Goal: Obtain resource: Obtain resource

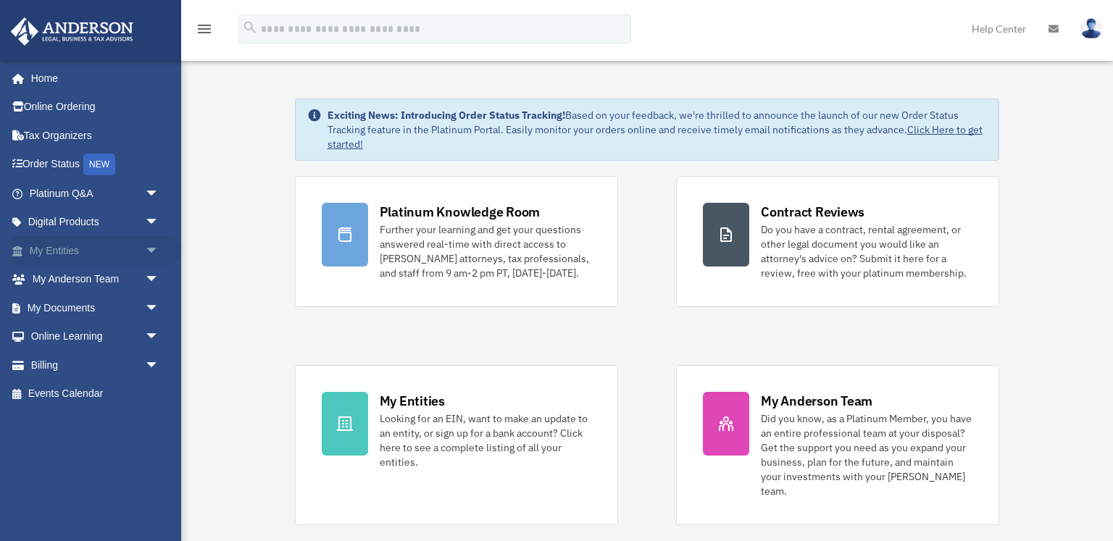
click at [147, 244] on span "arrow_drop_down" at bounding box center [159, 251] width 29 height 30
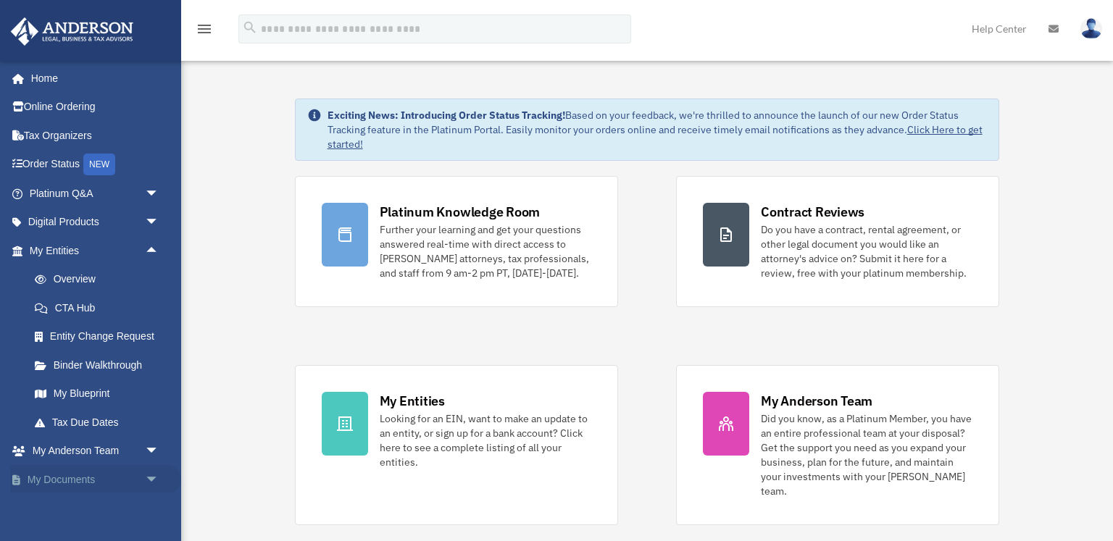
click at [156, 476] on span "arrow_drop_down" at bounding box center [159, 480] width 29 height 30
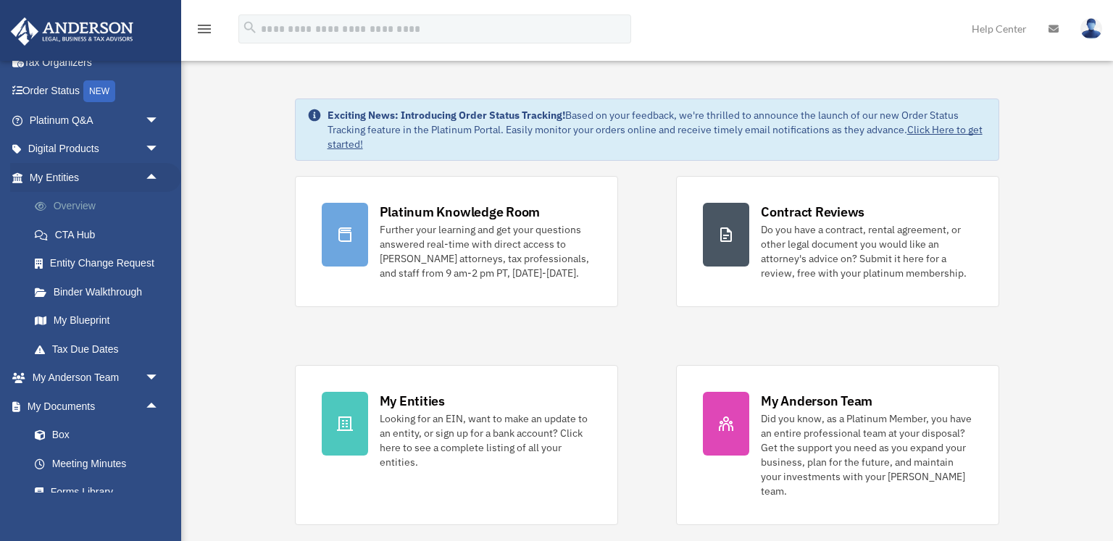
scroll to position [116, 0]
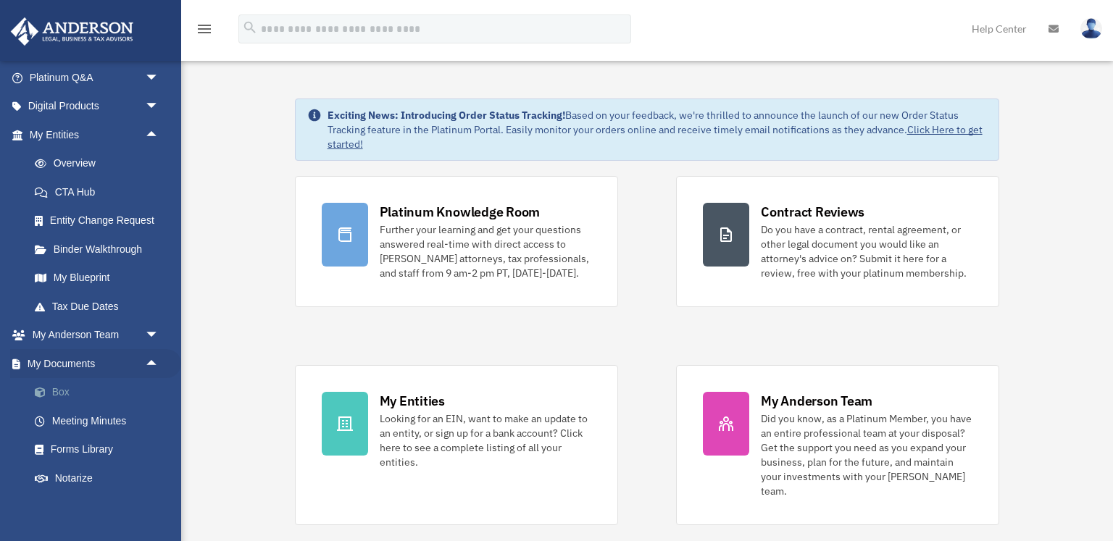
click at [64, 379] on link "Box" at bounding box center [100, 392] width 161 height 29
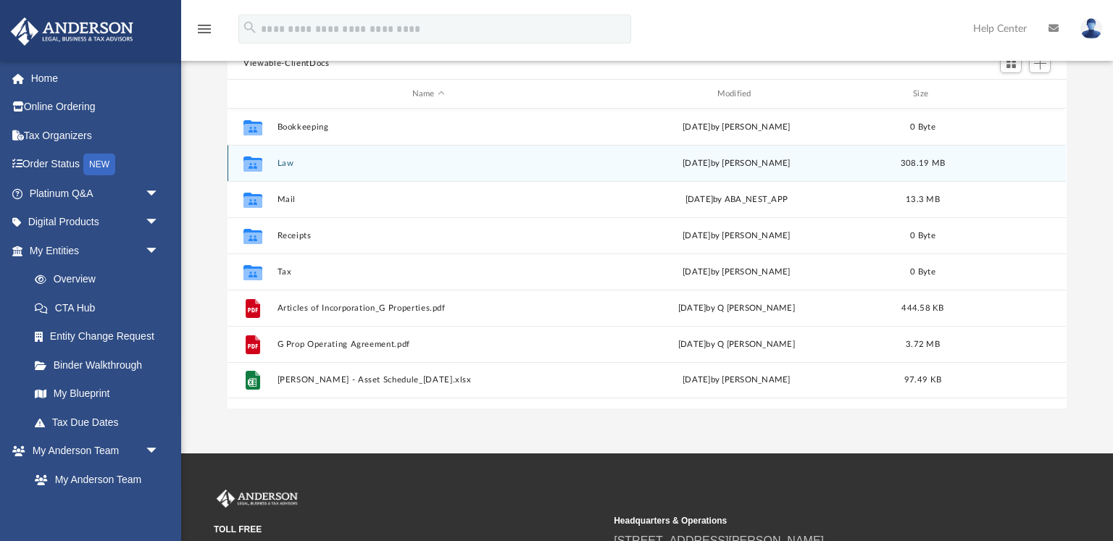
scroll to position [173, 0]
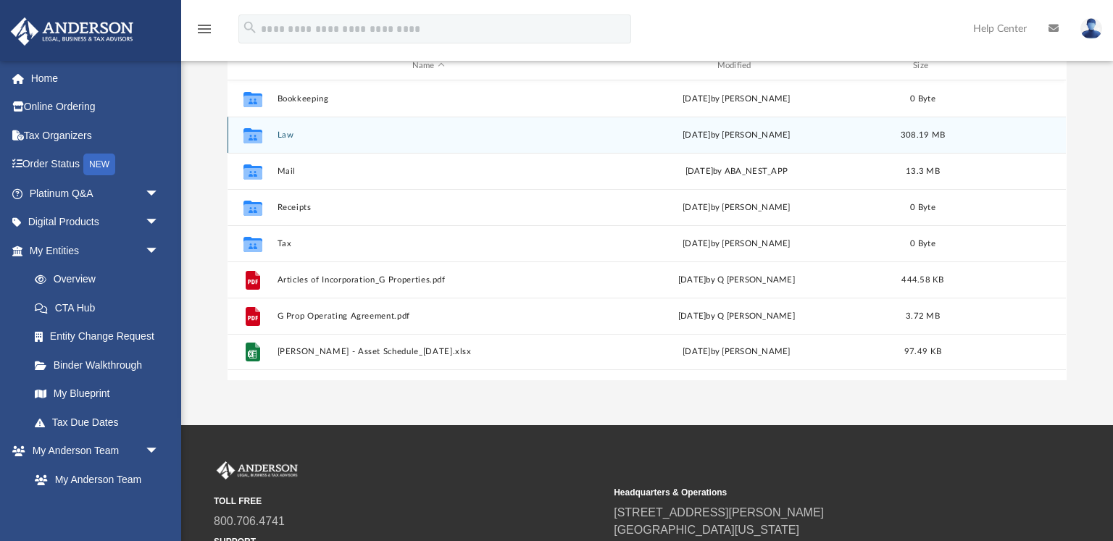
click at [291, 133] on button "Law" at bounding box center [429, 134] width 302 height 9
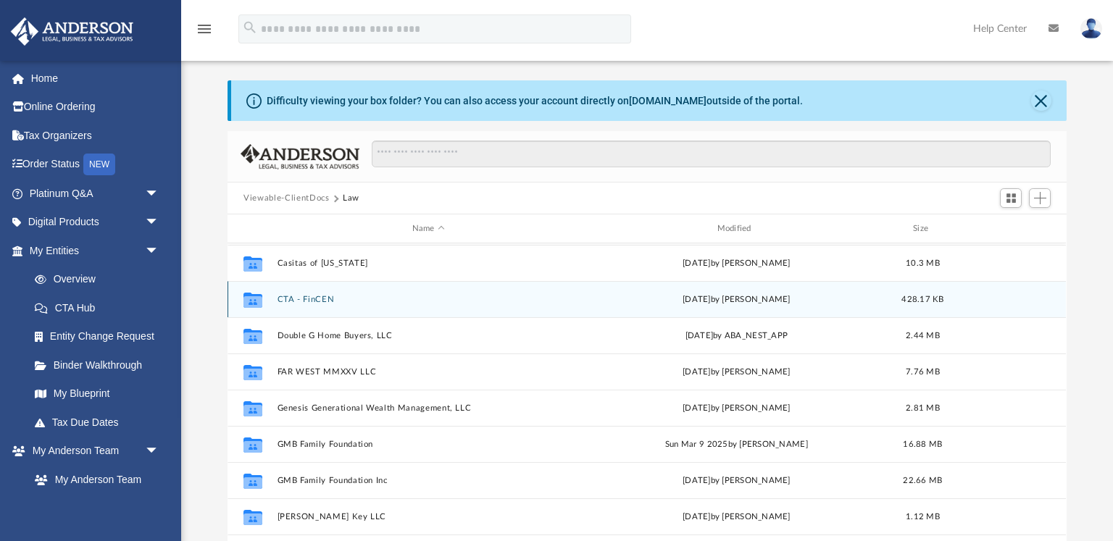
scroll to position [110, 0]
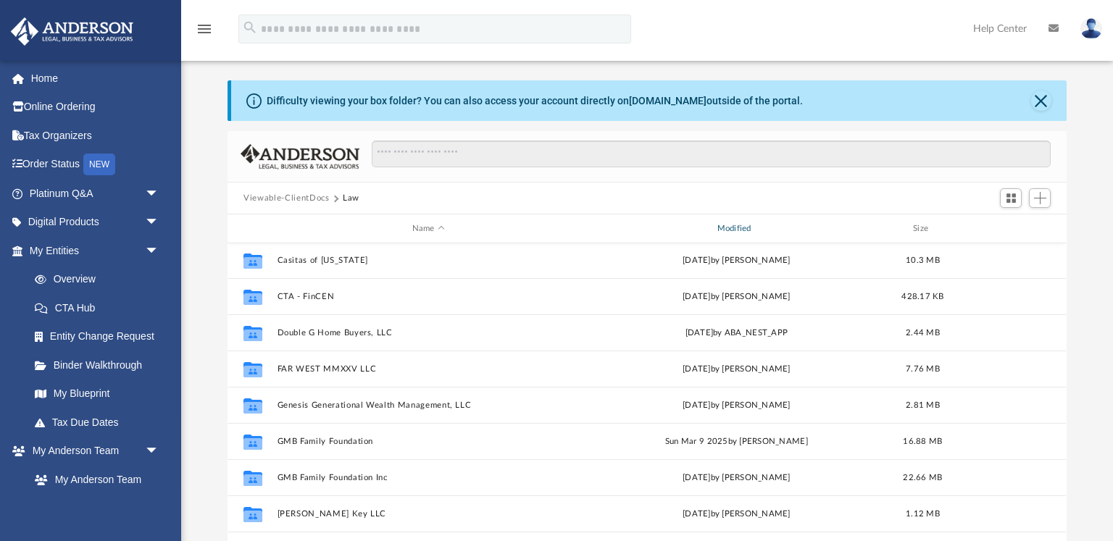
click at [740, 229] on div "Modified" at bounding box center [737, 229] width 302 height 13
click at [739, 229] on div "Modified" at bounding box center [737, 229] width 302 height 13
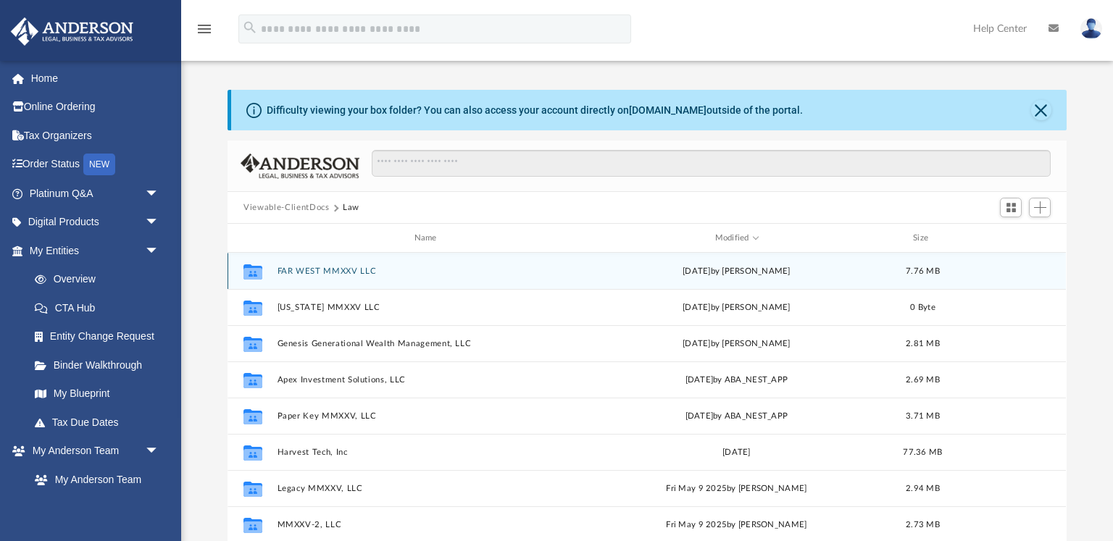
click at [326, 267] on button "FAR WEST MMXXV LLC" at bounding box center [429, 271] width 302 height 9
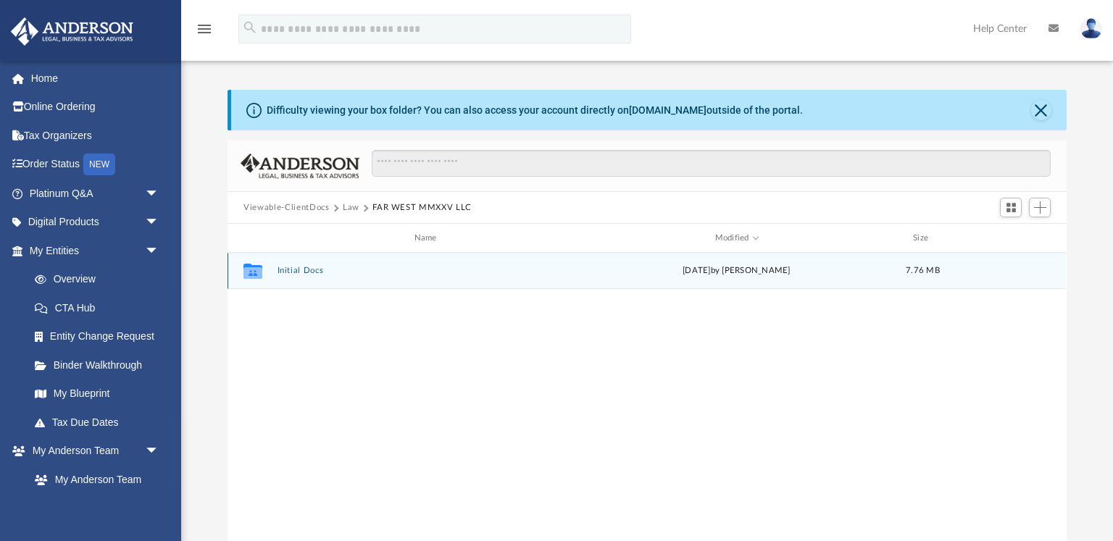
click at [320, 268] on button "Initial Docs" at bounding box center [429, 270] width 302 height 9
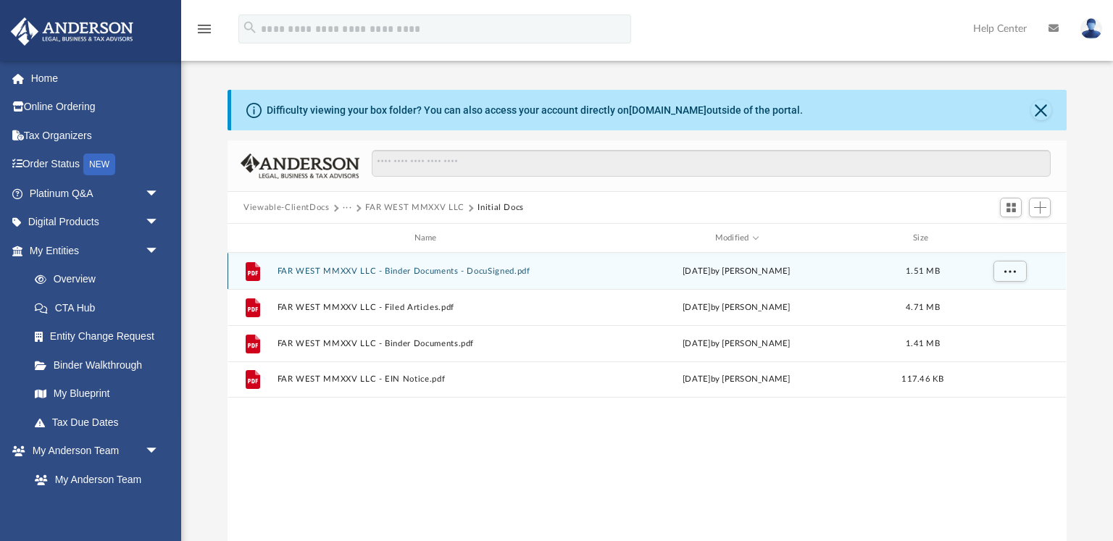
click at [320, 269] on button "FAR WEST MMXXV LLC - Binder Documents - DocuSigned.pdf" at bounding box center [429, 271] width 302 height 9
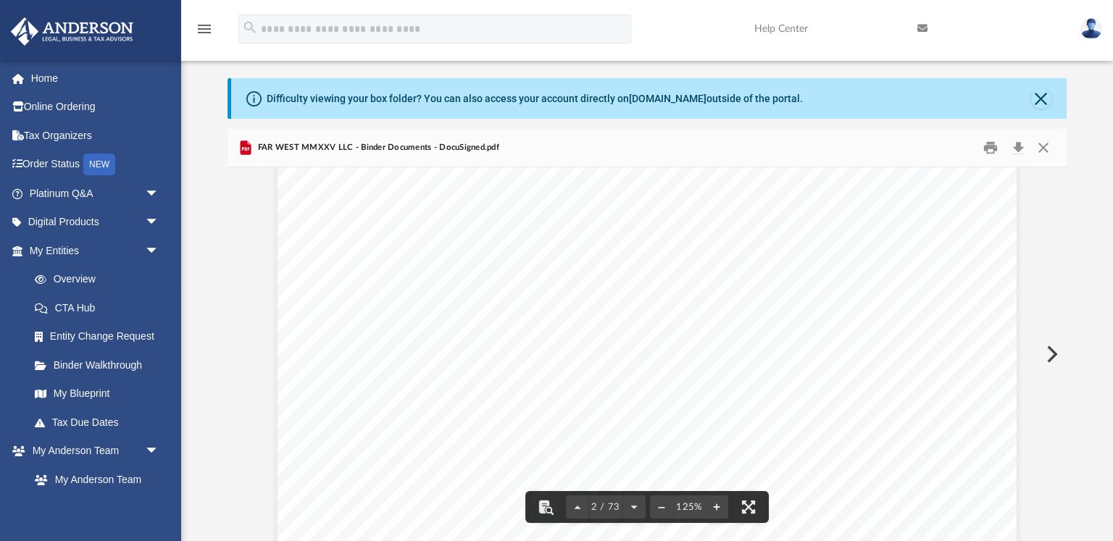
scroll to position [1011, 1]
drag, startPoint x: 736, startPoint y: 239, endPoint x: 927, endPoint y: 240, distance: 191.4
click at [276, 146] on span "Overview of FAR WEST MMXXV LLC" at bounding box center [276, 146] width 0 height 0
drag, startPoint x: 550, startPoint y: 306, endPoint x: 742, endPoint y: 303, distance: 191.4
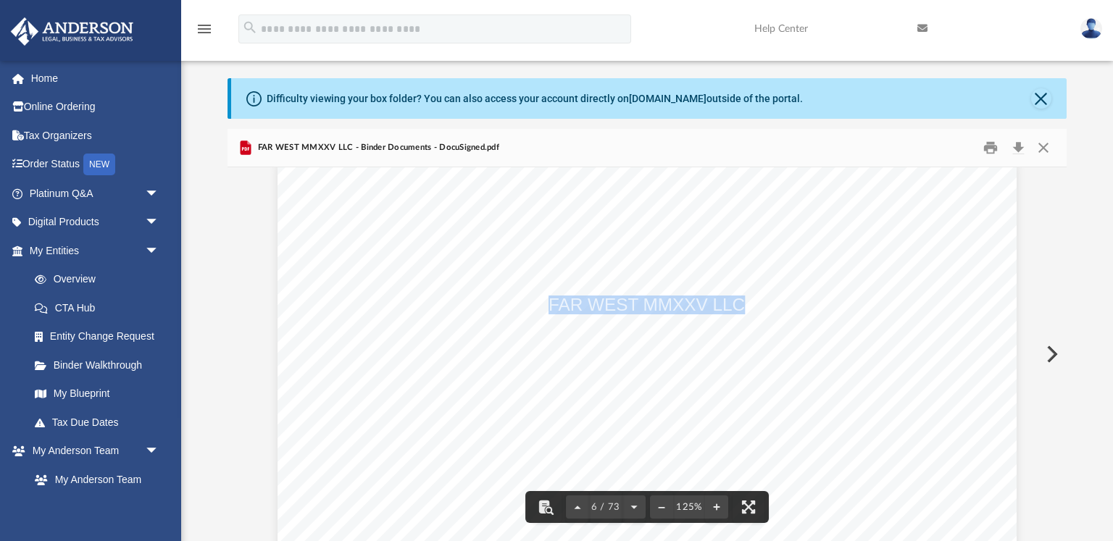
click at [742, 303] on span "FAR WEST MMXXV LLC" at bounding box center [647, 305] width 196 height 17
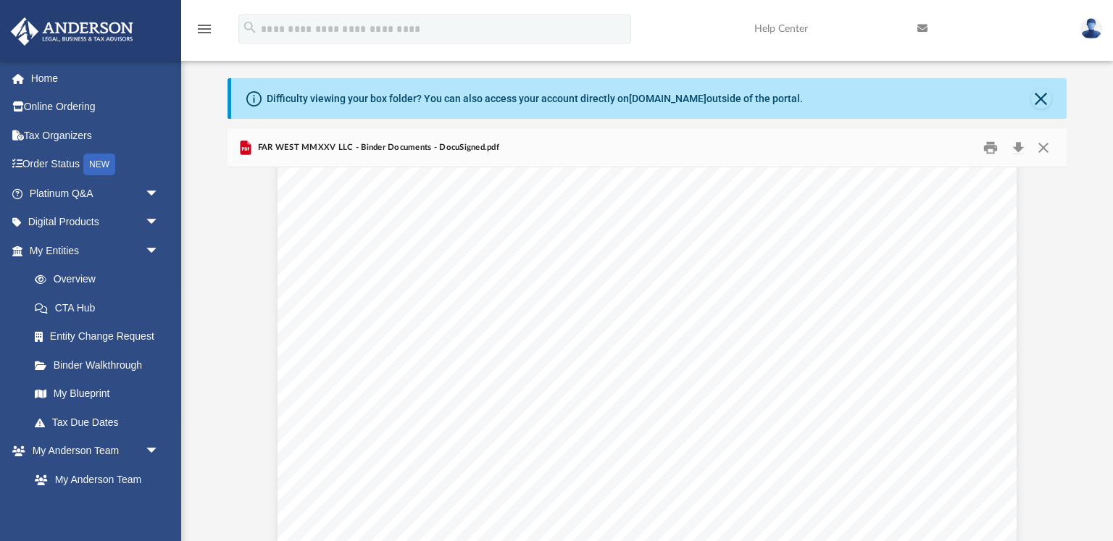
scroll to position [10039, 0]
